Goal: Navigation & Orientation: Understand site structure

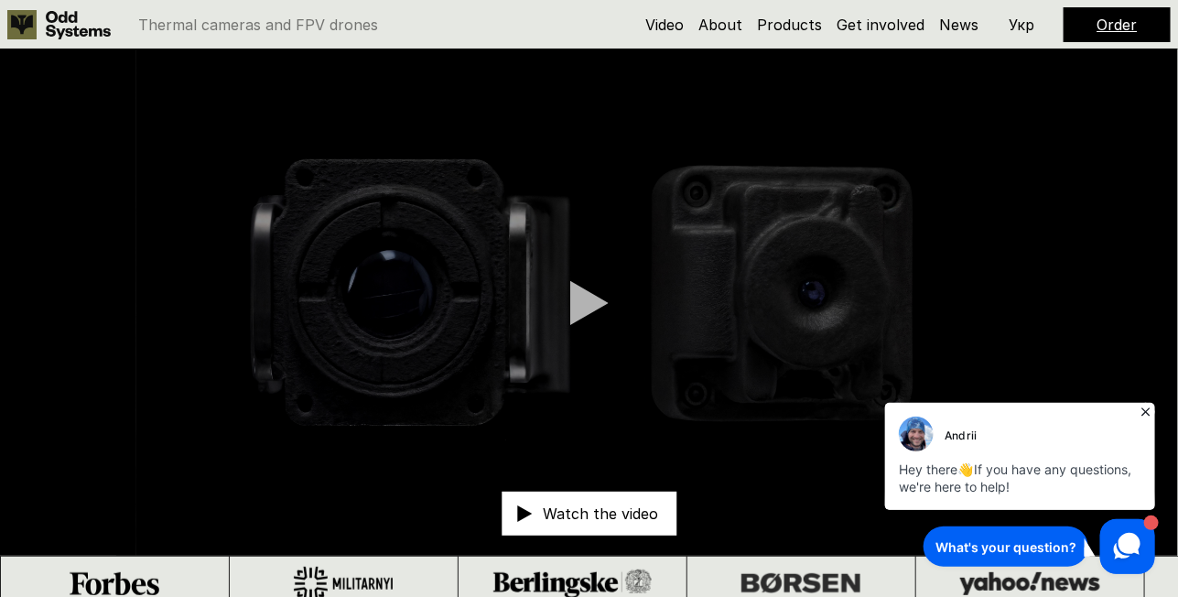
click at [1143, 407] on icon at bounding box center [1145, 411] width 18 height 18
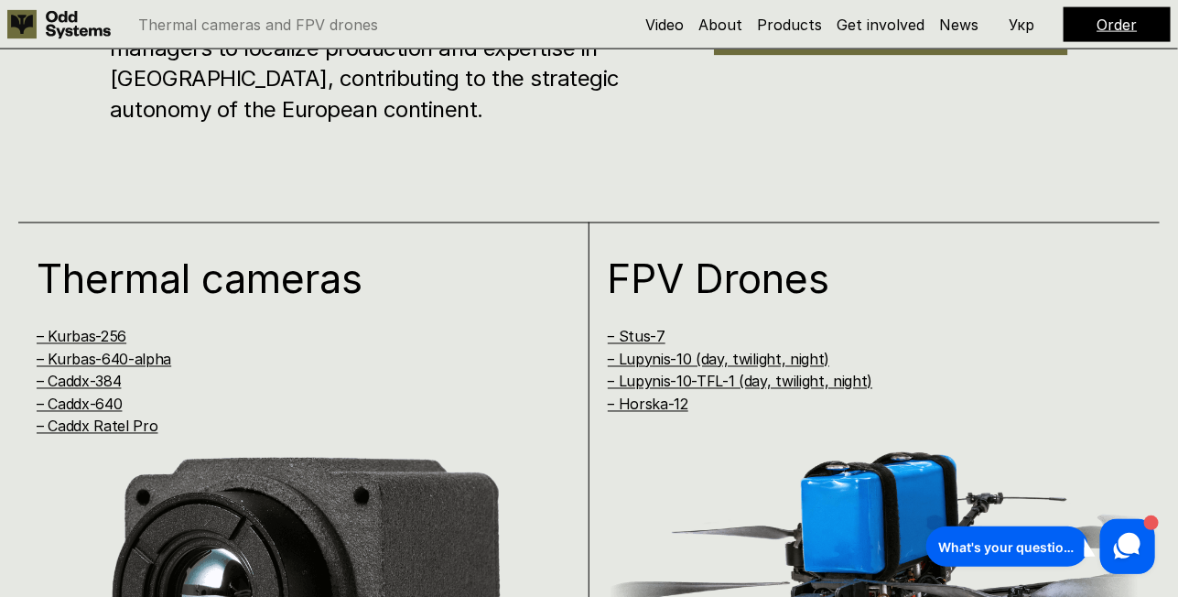
scroll to position [915, 0]
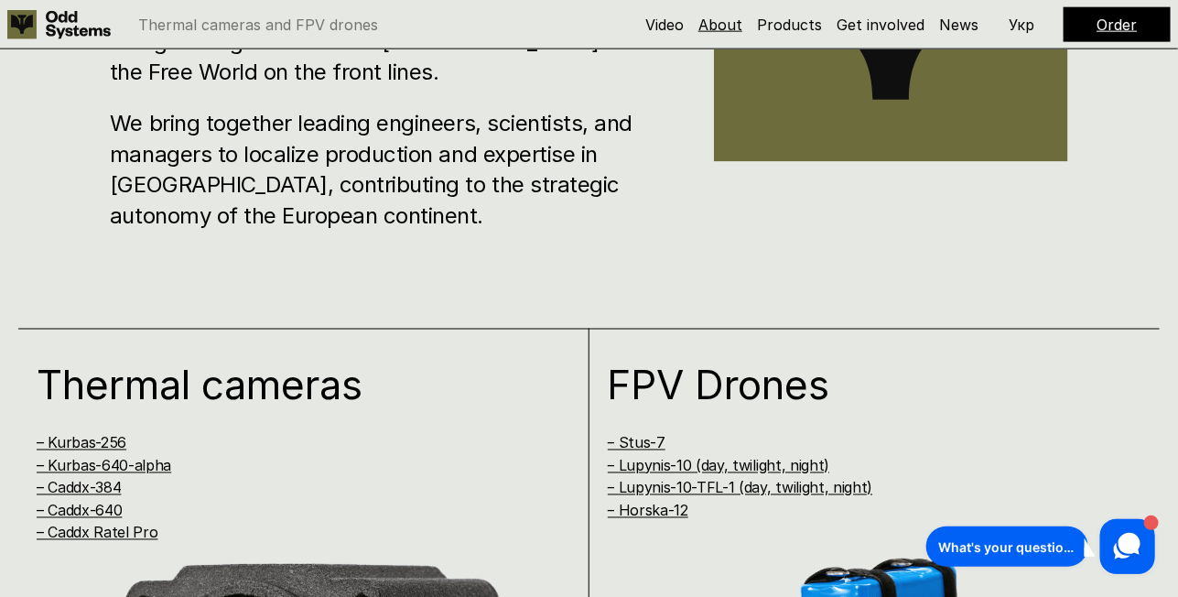
click at [717, 26] on link "About" at bounding box center [720, 25] width 44 height 18
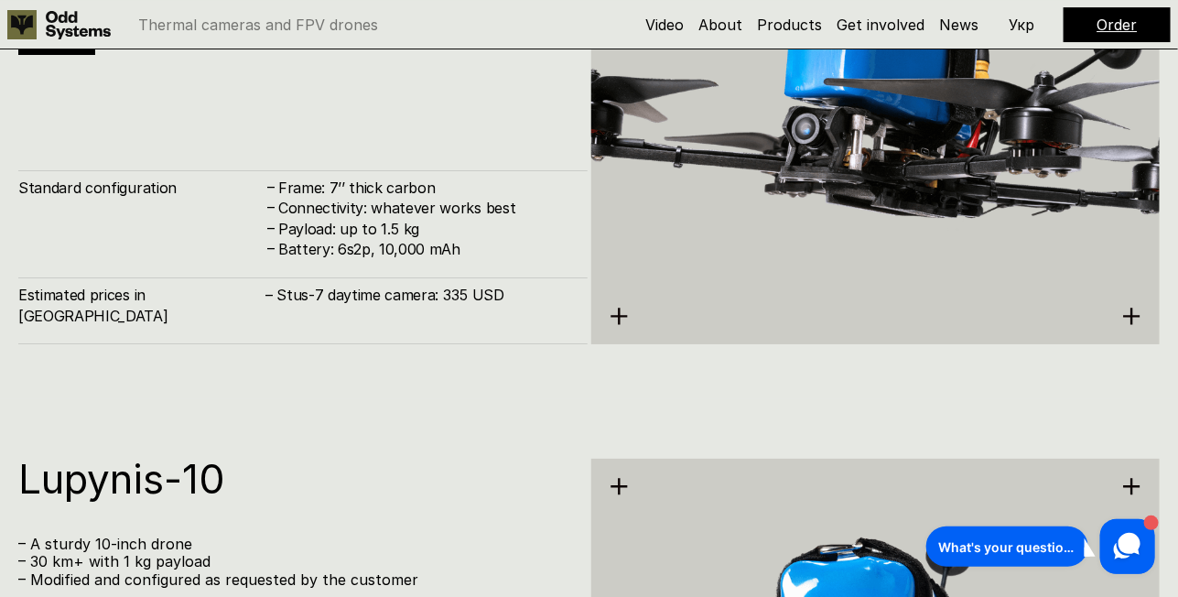
scroll to position [5003, 0]
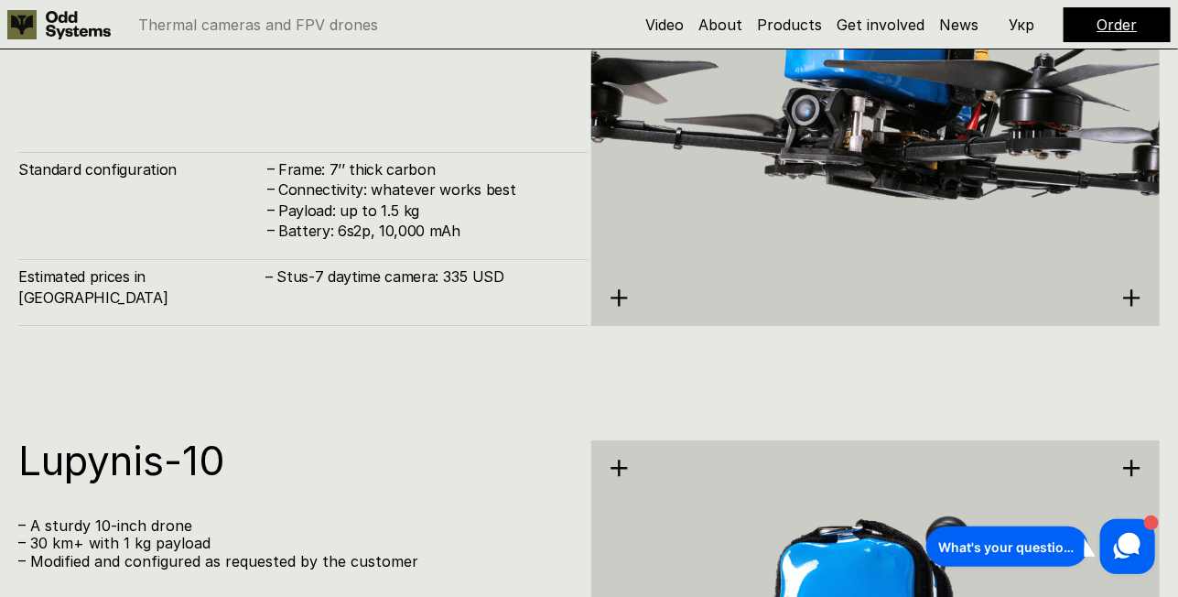
click at [423, 490] on div "Lupynis-10 – A sturdy 10-inch drone – 30 km+ with 1 kg payload – Modified and c…" at bounding box center [302, 545] width 569 height 210
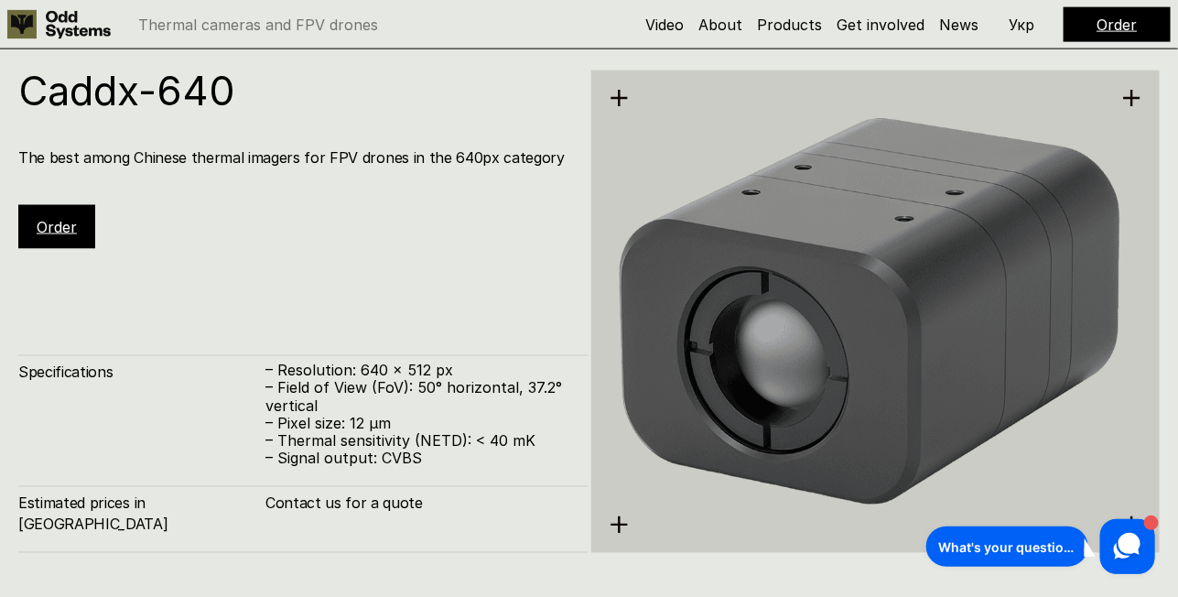
scroll to position [3173, 0]
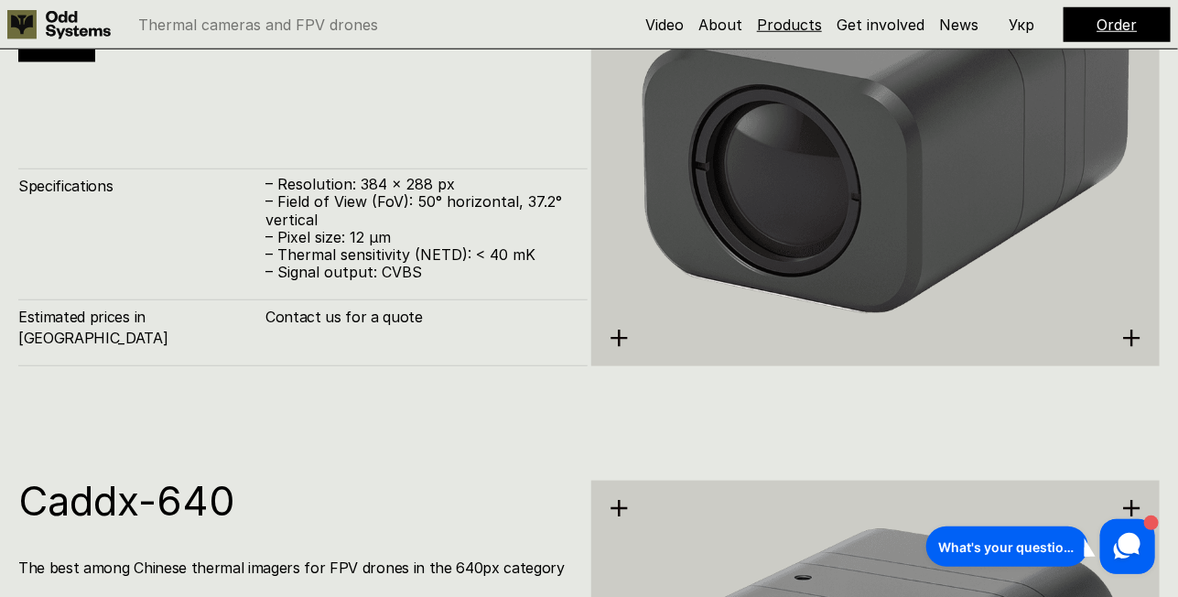
click at [792, 20] on link "Products" at bounding box center [789, 25] width 65 height 18
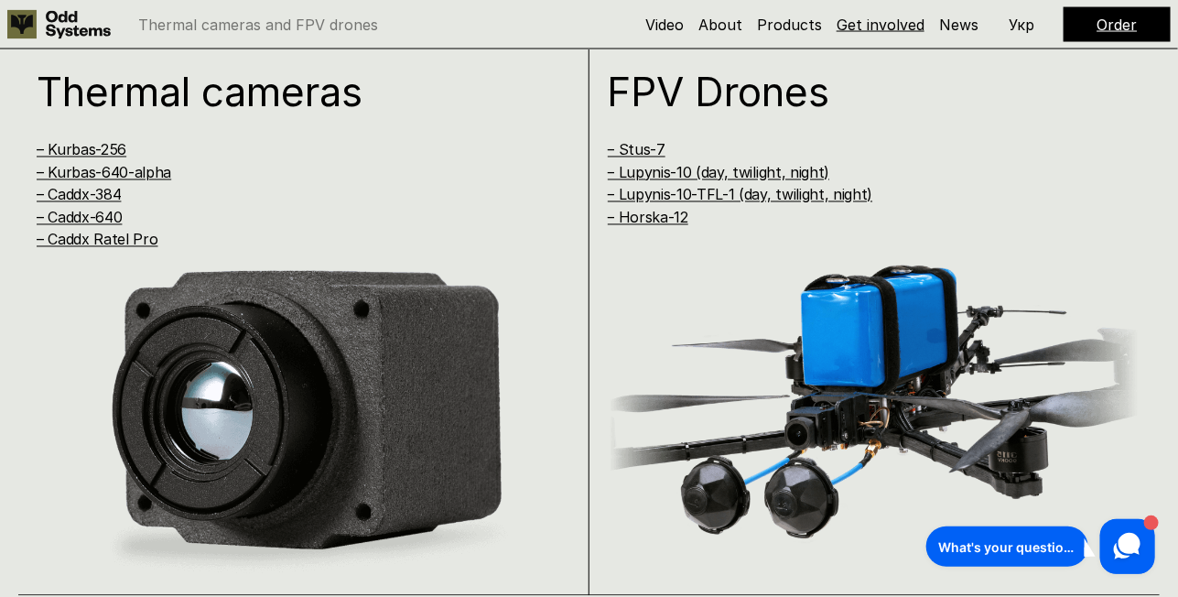
click at [892, 30] on link "Get involved" at bounding box center [880, 25] width 88 height 18
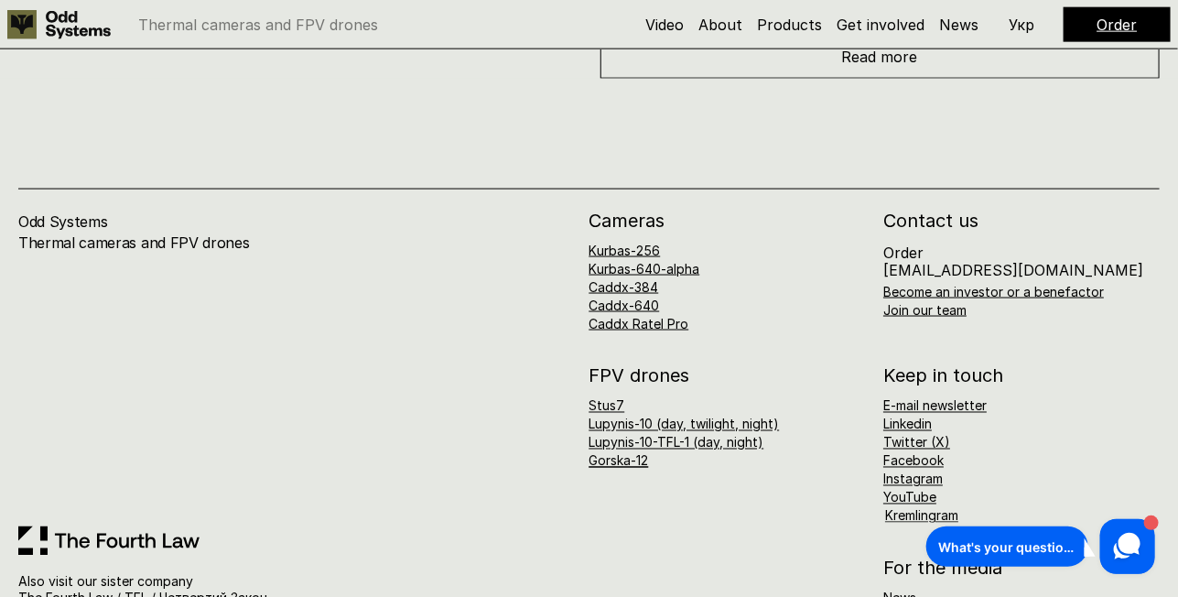
scroll to position [8639, 0]
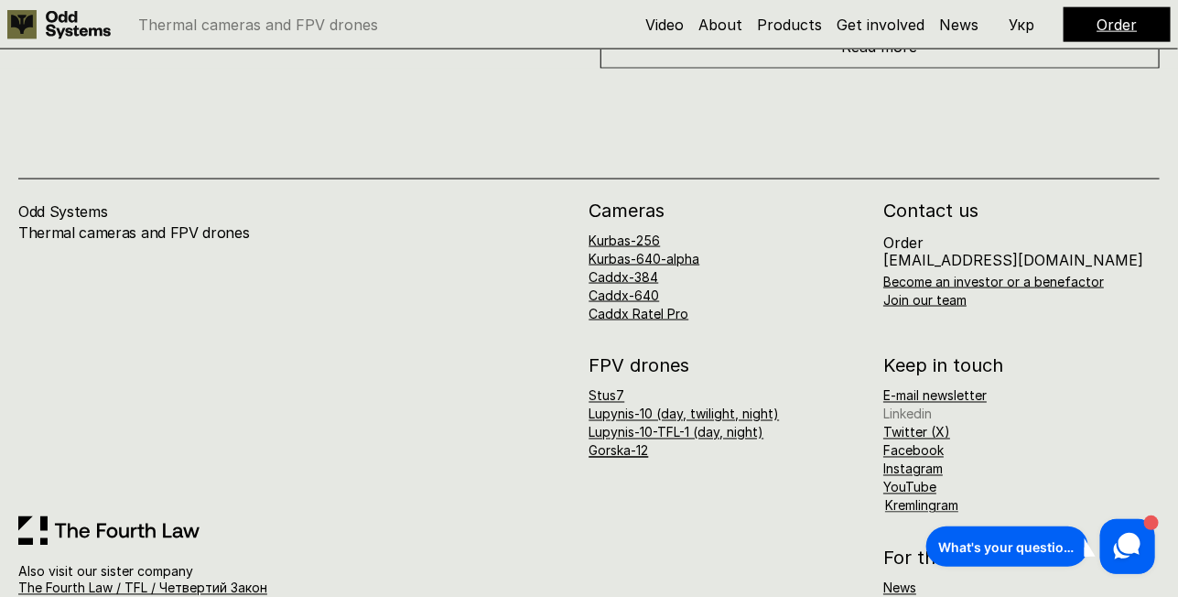
click at [912, 406] on link "Linkedin" at bounding box center [907, 414] width 49 height 16
click at [66, 580] on link "The Fourth Law / TFL / Четвертий Закон" at bounding box center [142, 588] width 249 height 16
